Goal: Navigation & Orientation: Find specific page/section

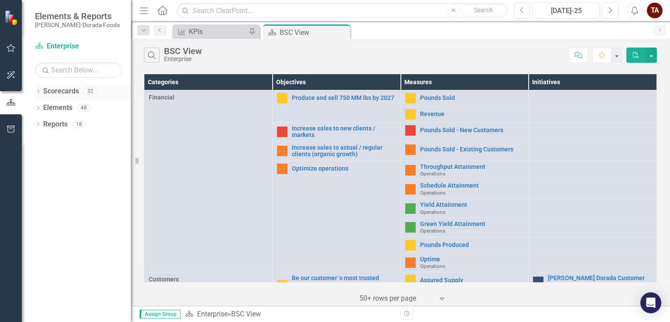
click at [39, 92] on icon "Dropdown" at bounding box center [38, 92] width 6 height 5
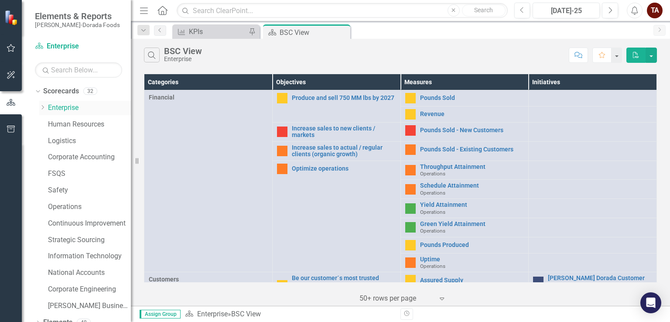
click at [44, 109] on icon "Dropdown" at bounding box center [42, 107] width 7 height 5
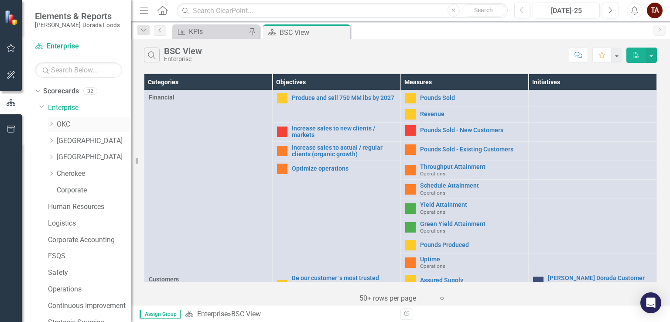
click at [65, 124] on link "OKC" at bounding box center [94, 125] width 74 height 10
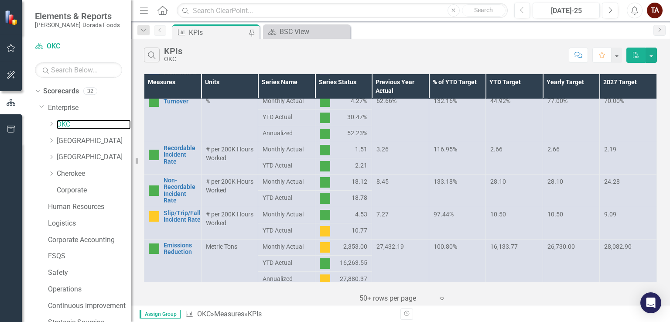
scroll to position [435, 0]
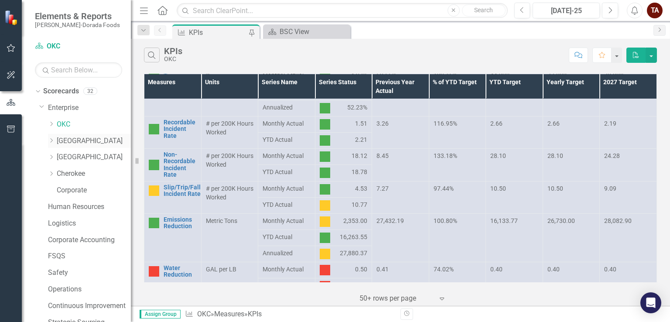
click at [68, 144] on link "[GEOGRAPHIC_DATA]" at bounding box center [94, 141] width 74 height 10
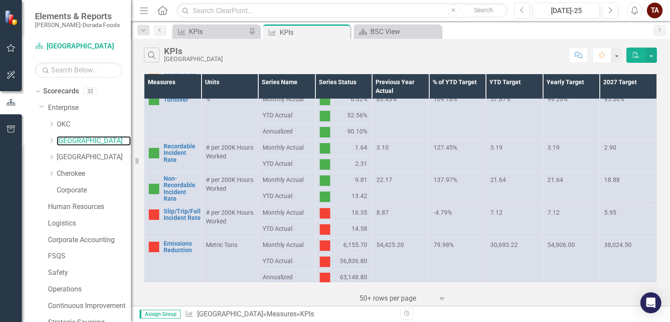
scroll to position [304, 0]
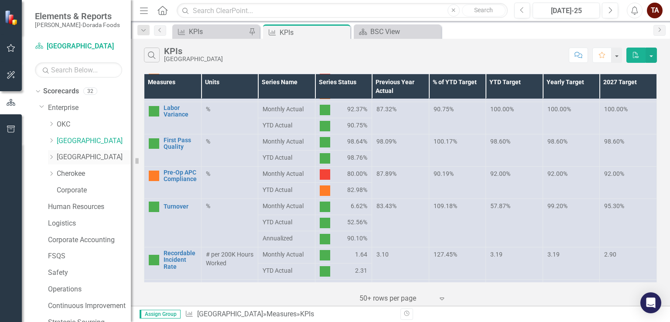
click at [70, 158] on link "[GEOGRAPHIC_DATA]" at bounding box center [94, 157] width 74 height 10
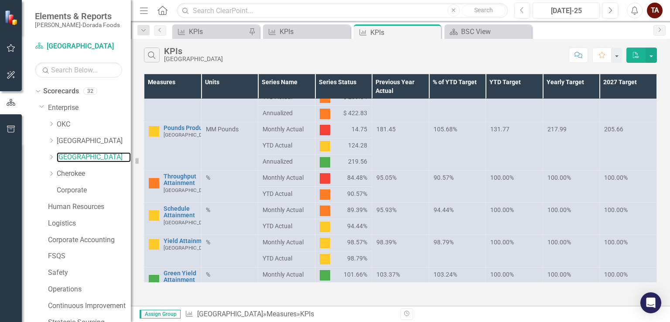
scroll to position [87, 0]
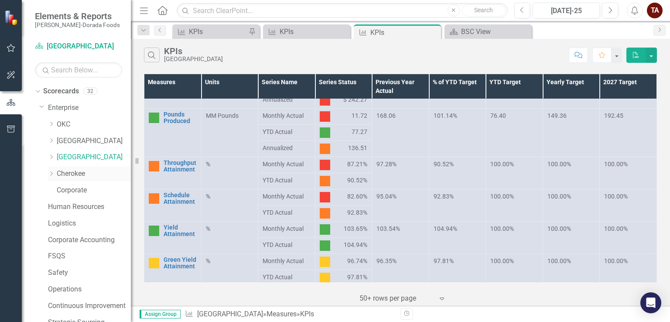
click at [74, 172] on link "Cherokee" at bounding box center [94, 174] width 74 height 10
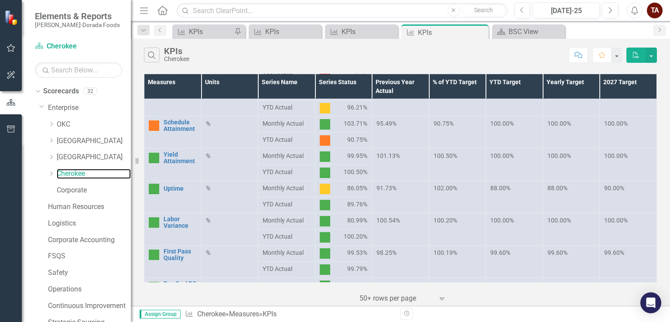
scroll to position [175, 0]
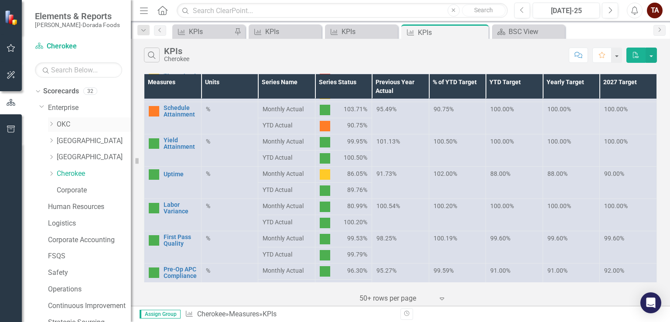
click at [69, 126] on link "OKC" at bounding box center [94, 125] width 74 height 10
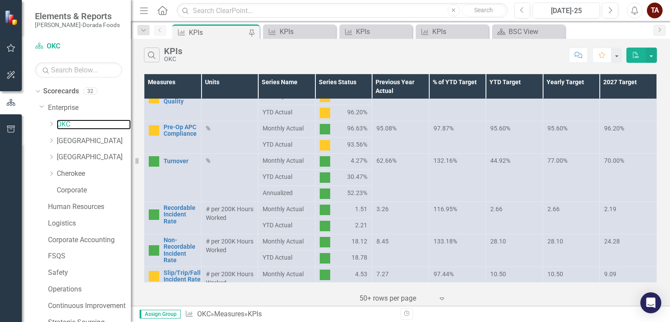
scroll to position [393, 0]
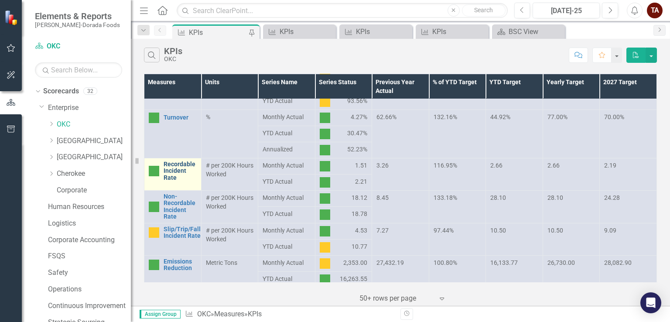
click at [189, 171] on link "Recordable Incident Rate" at bounding box center [180, 171] width 33 height 20
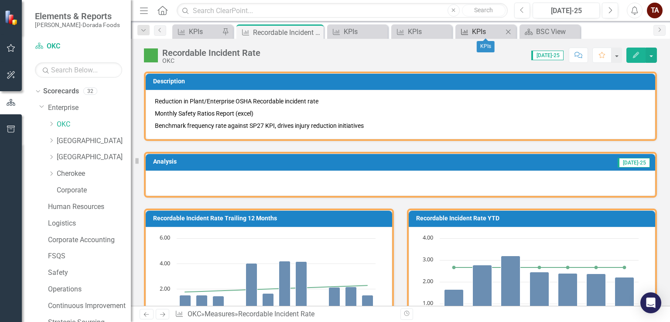
click at [484, 34] on div "KPIs" at bounding box center [487, 31] width 31 height 11
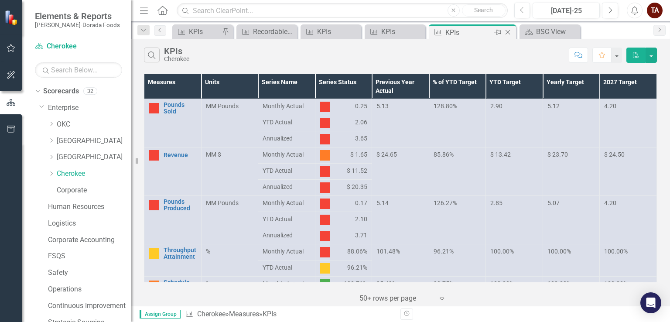
click at [507, 30] on icon "Close" at bounding box center [508, 32] width 9 height 7
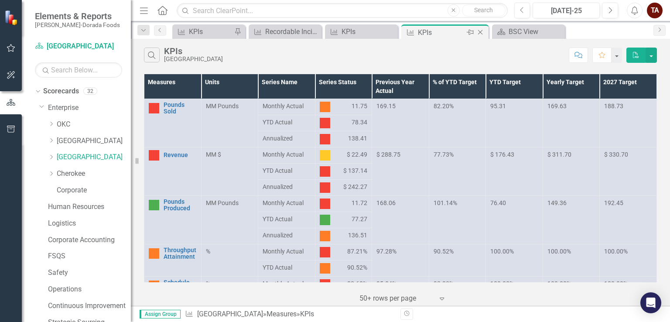
click at [431, 36] on div "KPIs" at bounding box center [441, 32] width 47 height 11
